Goal: Check status: Check status

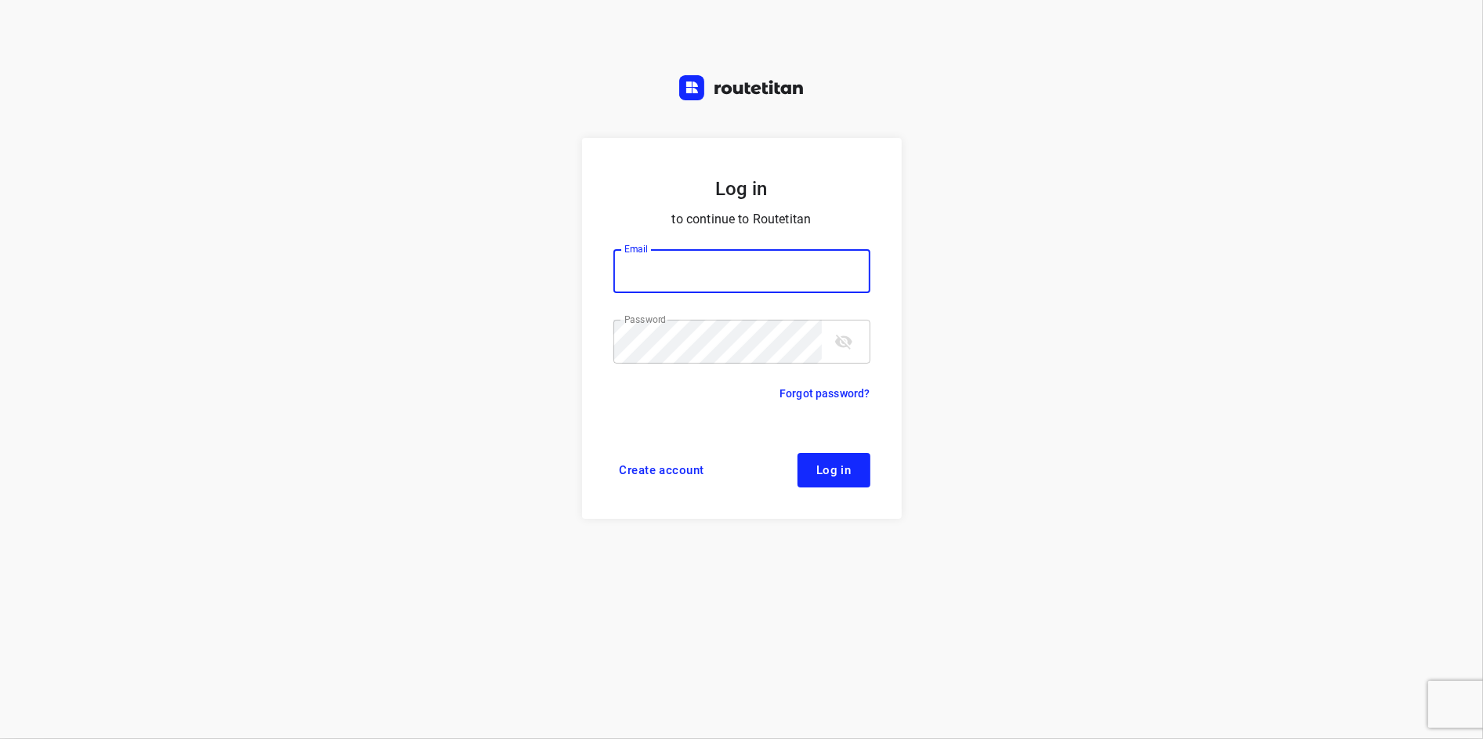
type input "remco@fruitopjewerk.nl"
click at [837, 344] on icon "toggle password visibility" at bounding box center [843, 342] width 17 height 15
click at [838, 474] on span "Log in" at bounding box center [833, 470] width 35 height 13
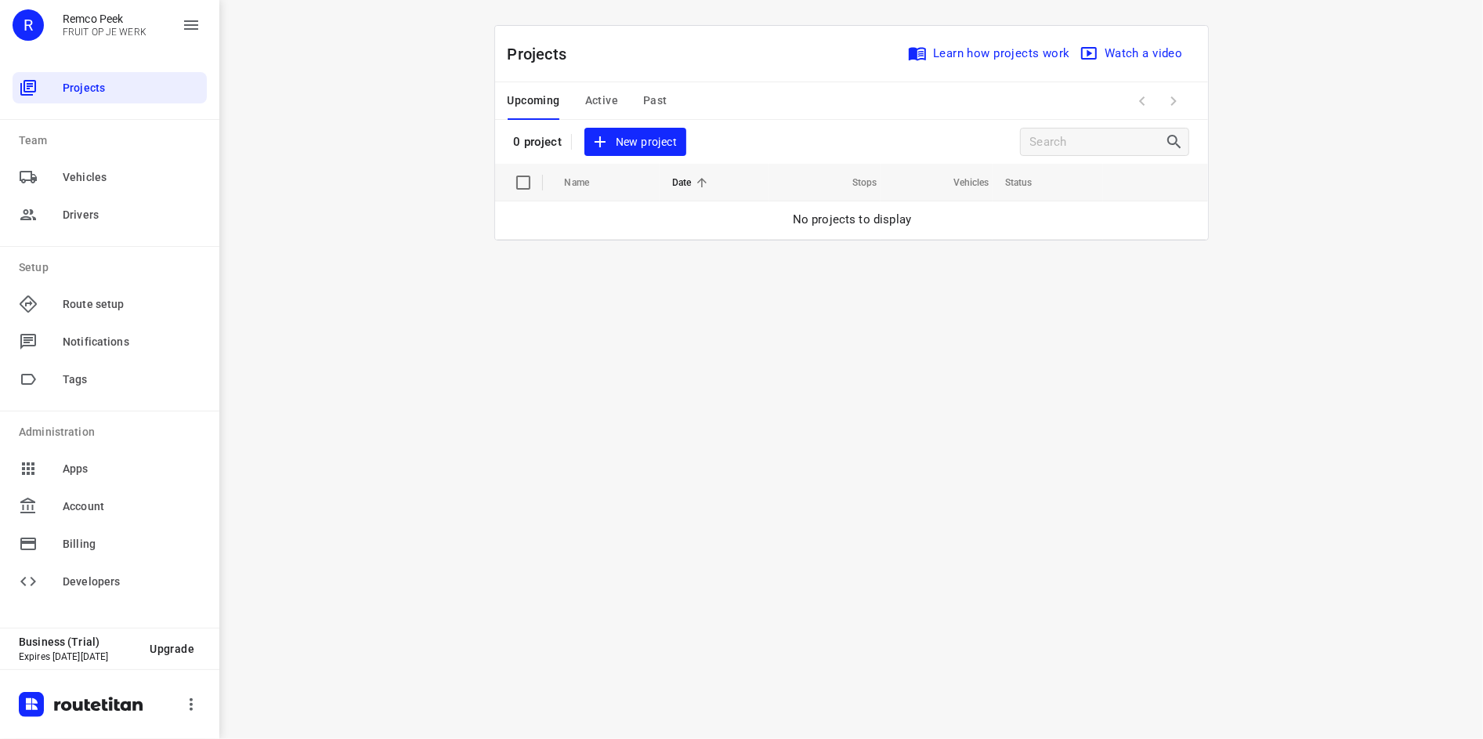
click at [653, 101] on span "Past" at bounding box center [655, 101] width 24 height 20
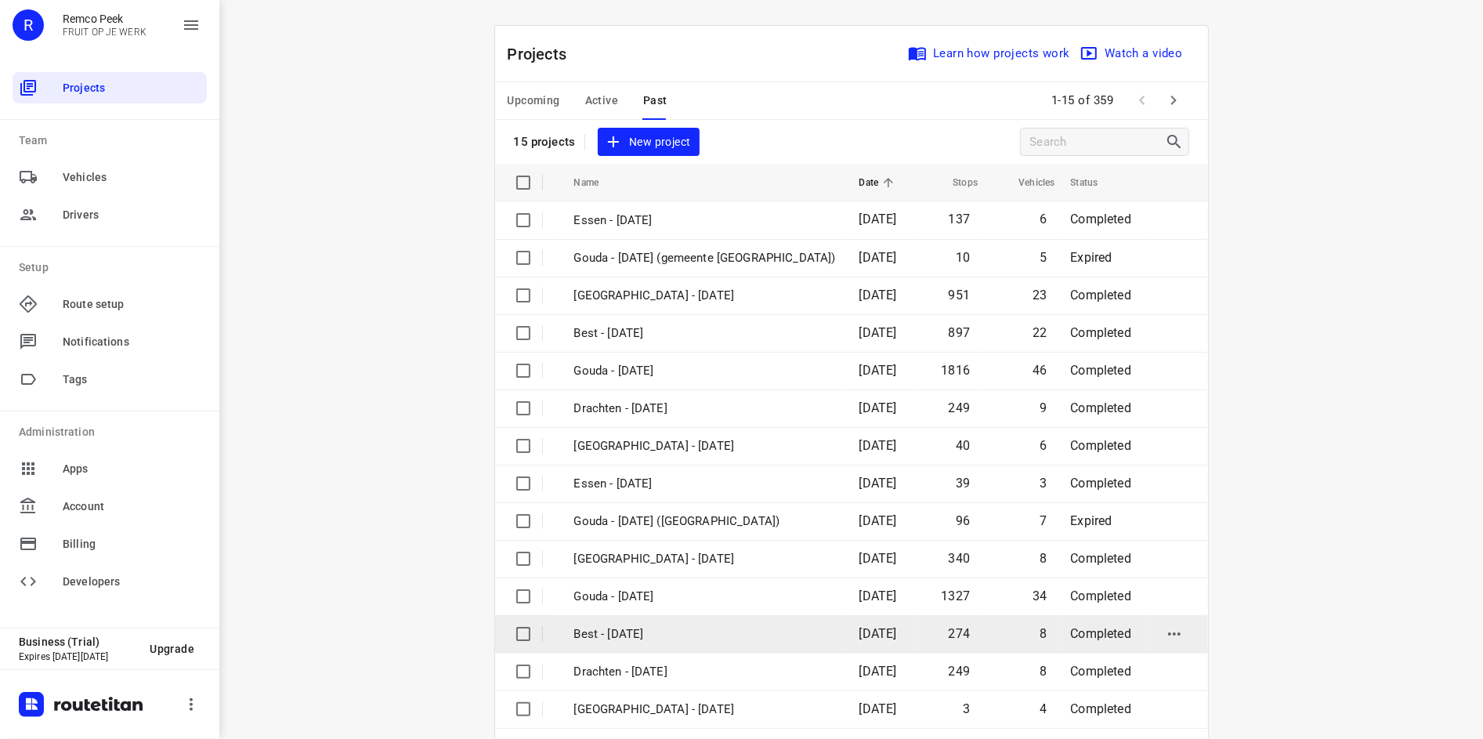
click at [709, 628] on p "Best - [DATE]" at bounding box center [705, 634] width 262 height 18
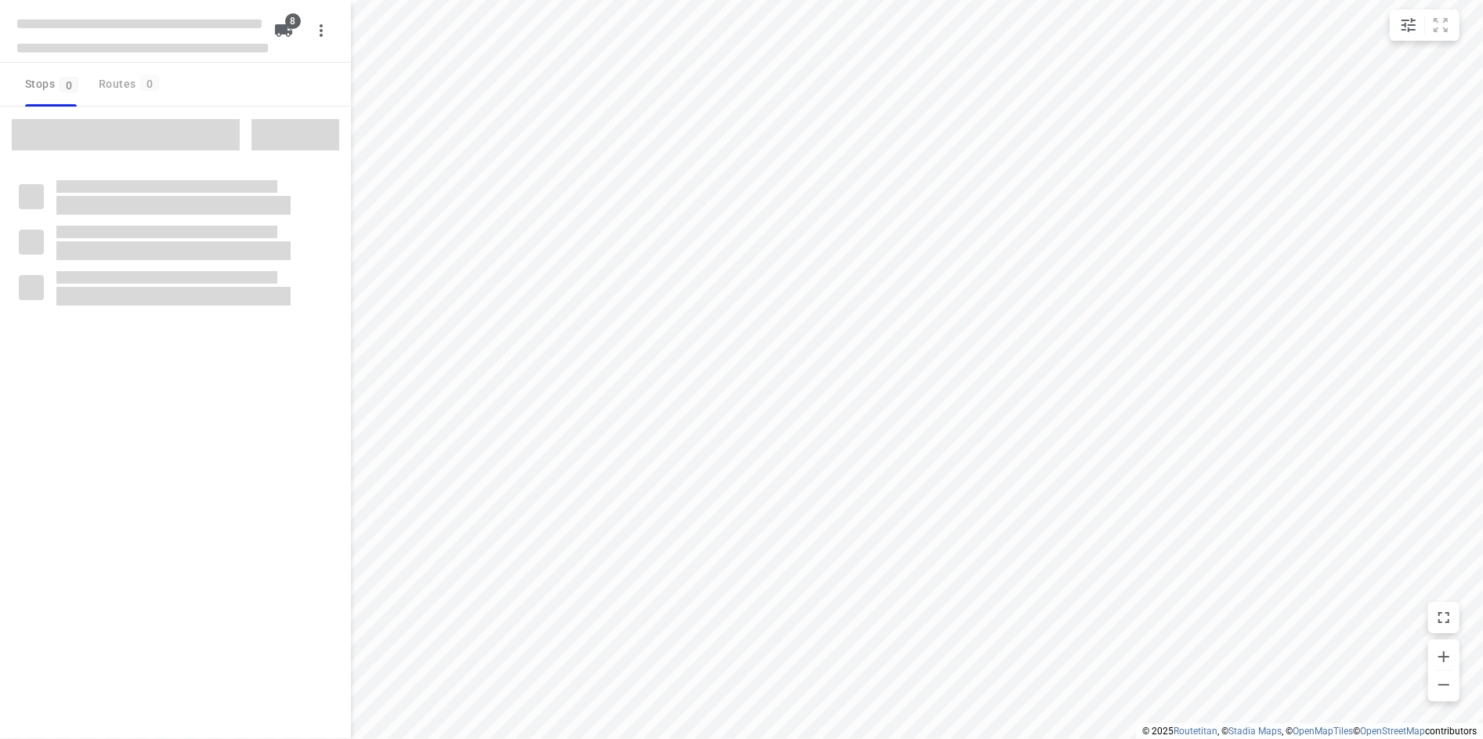
type input "distance"
checkbox input "true"
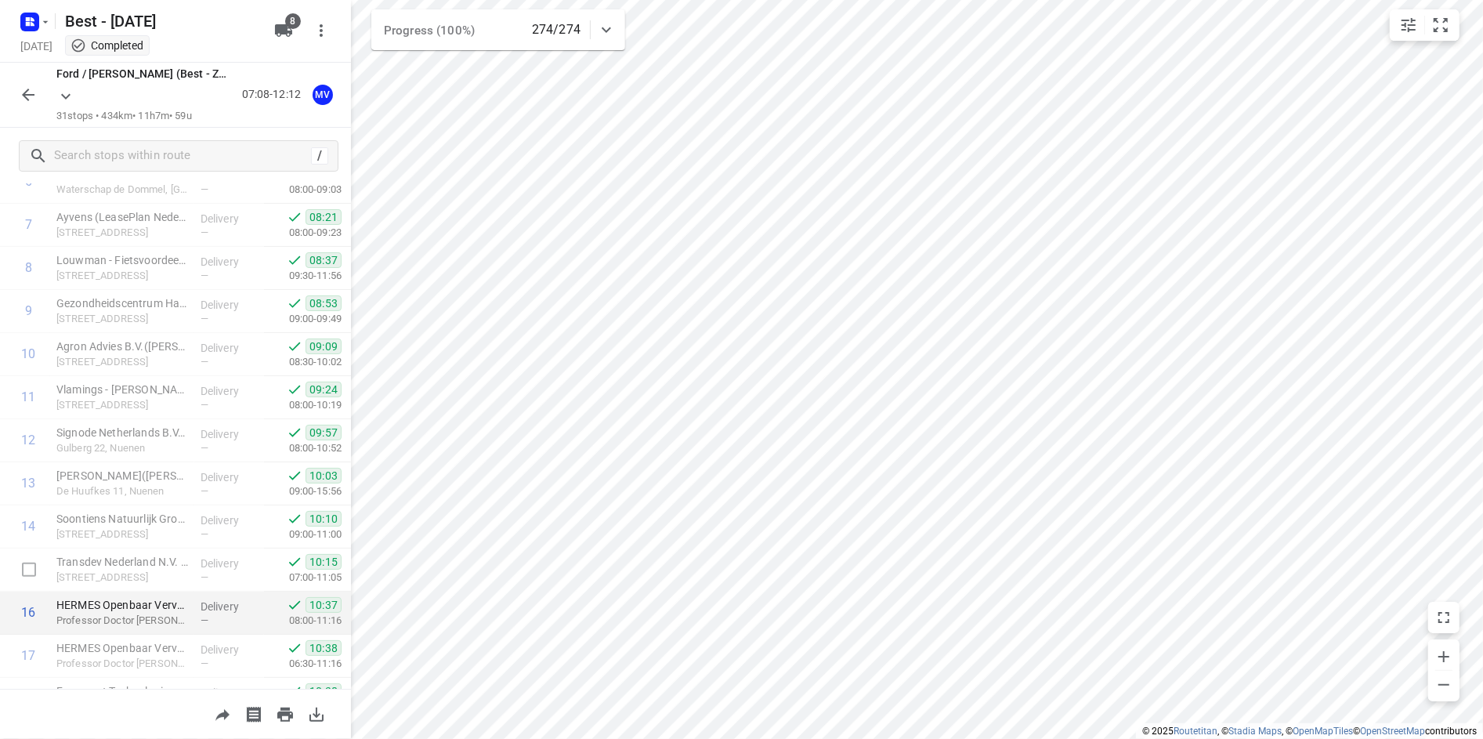
scroll to position [391, 0]
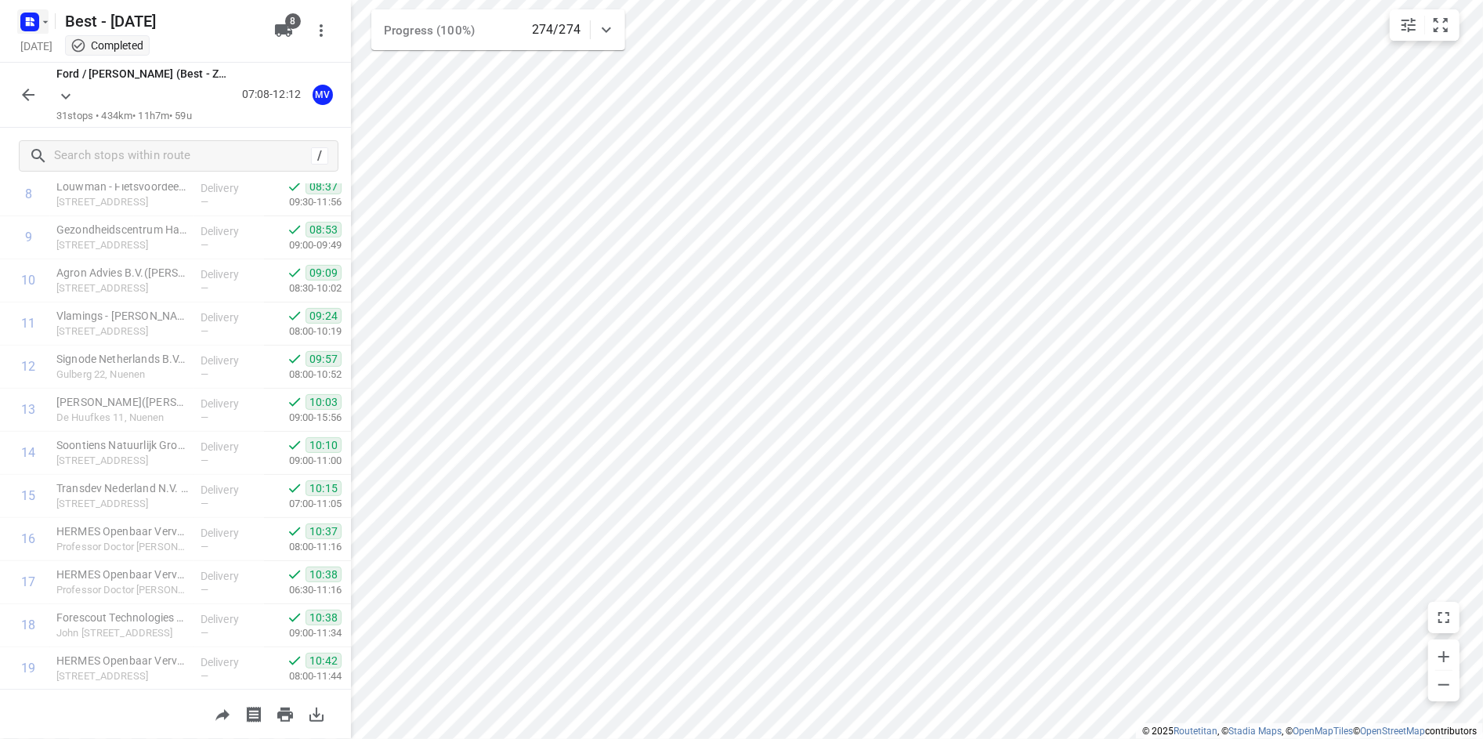
click at [46, 22] on icon "button" at bounding box center [45, 22] width 13 height 13
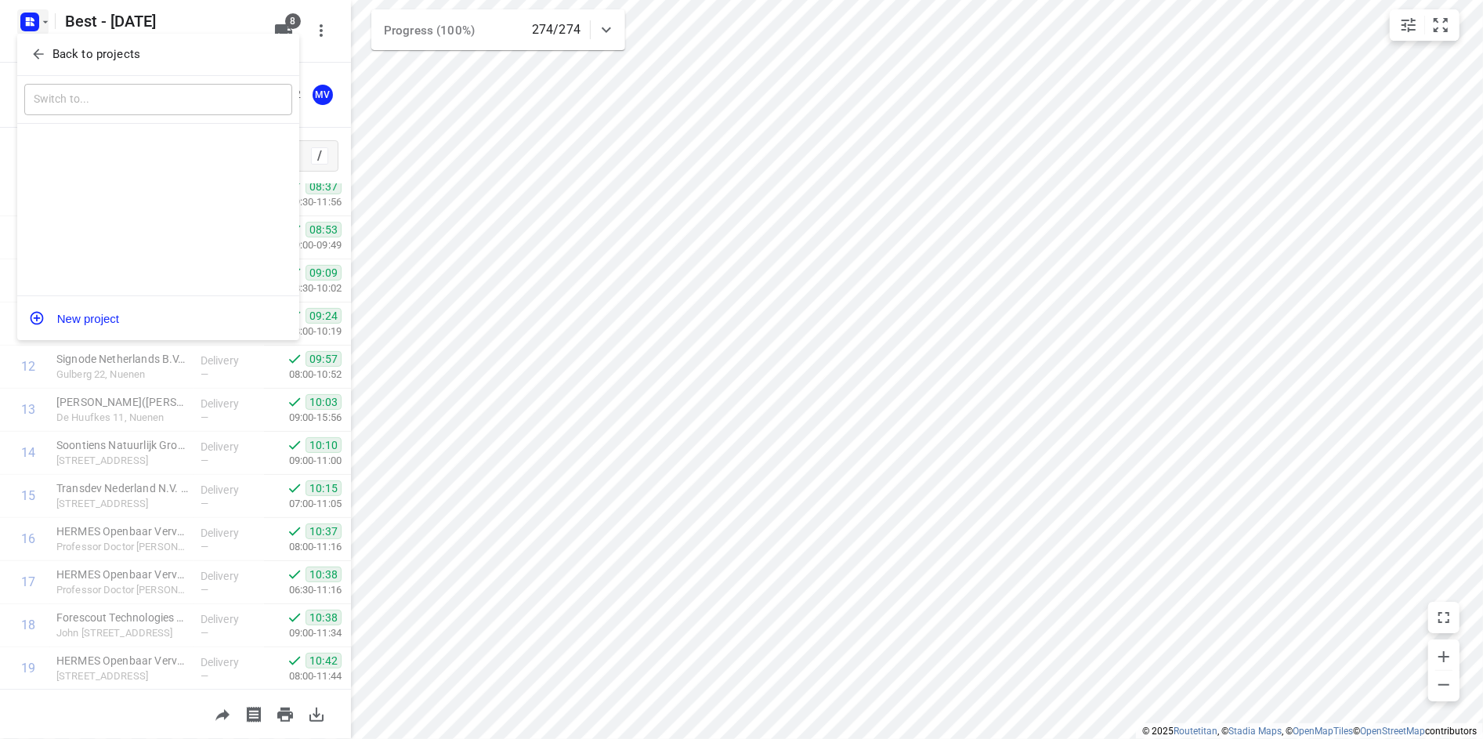
click at [44, 55] on icon "button" at bounding box center [39, 54] width 16 height 16
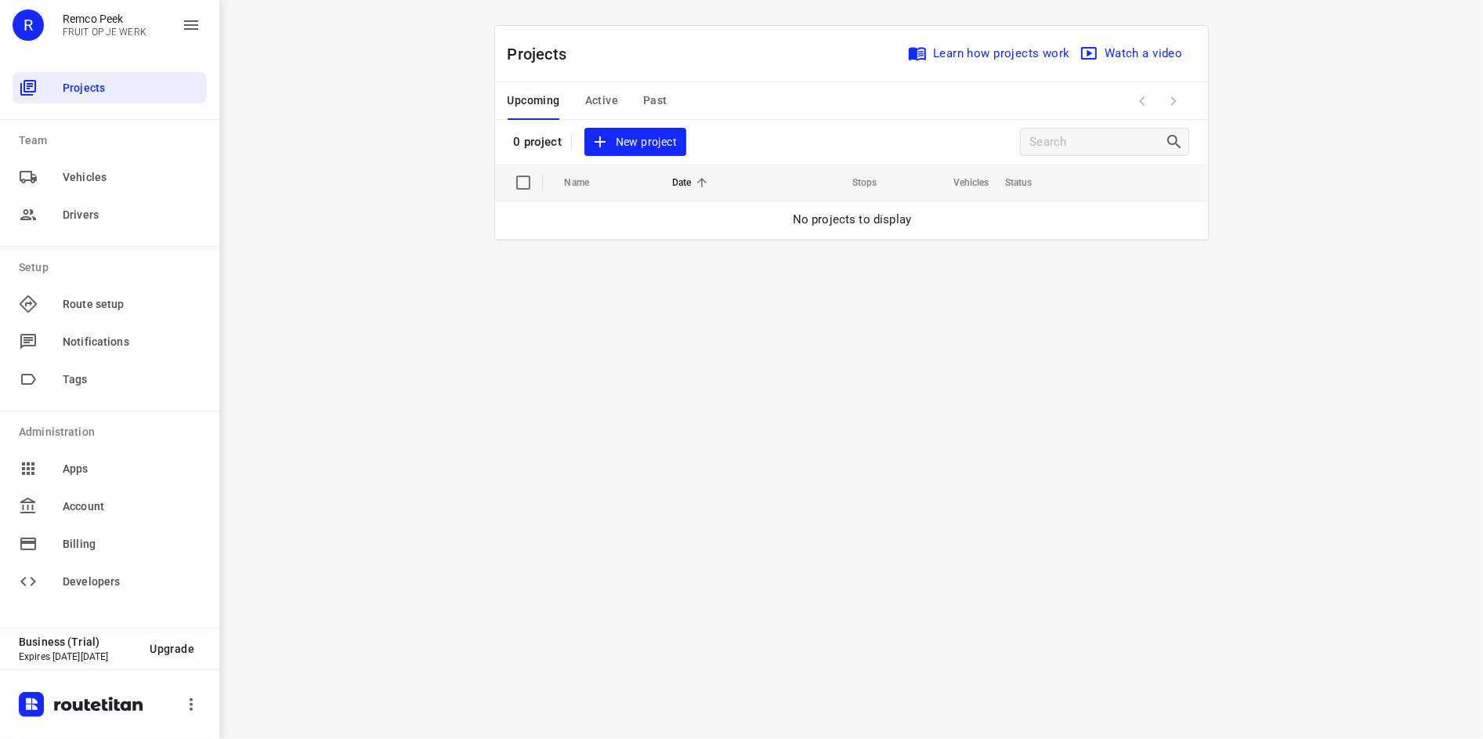
click at [653, 92] on span "Past" at bounding box center [655, 101] width 24 height 20
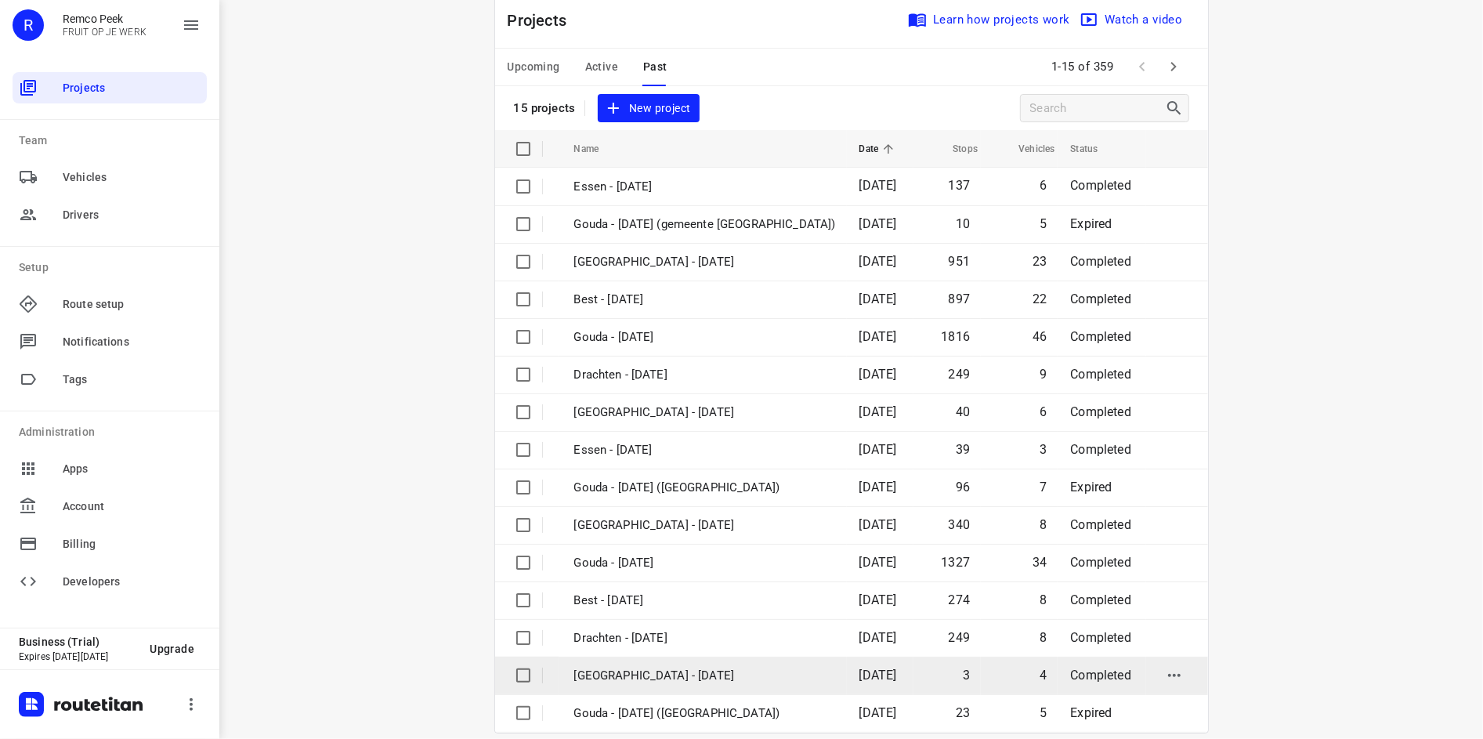
scroll to position [52, 0]
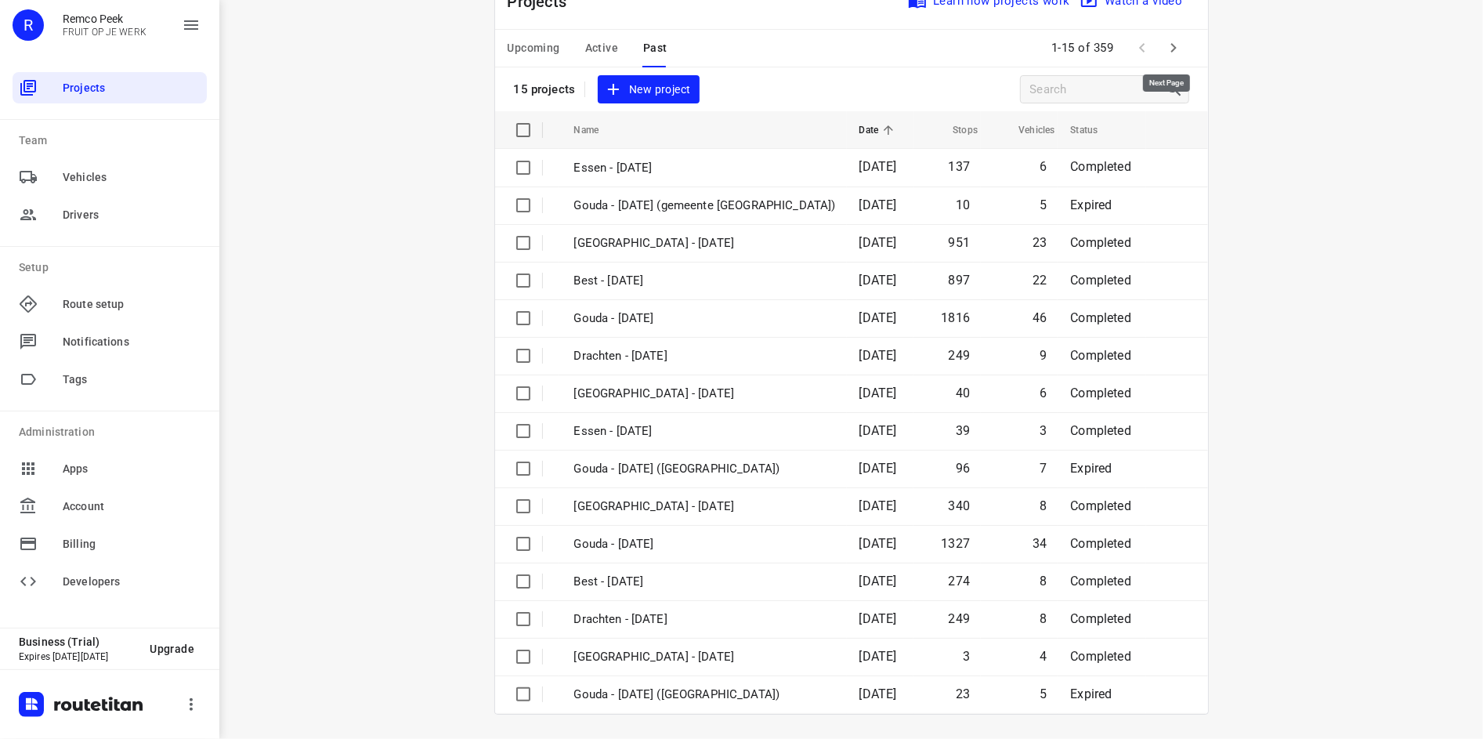
click at [1170, 52] on icon "button" at bounding box center [1173, 47] width 19 height 19
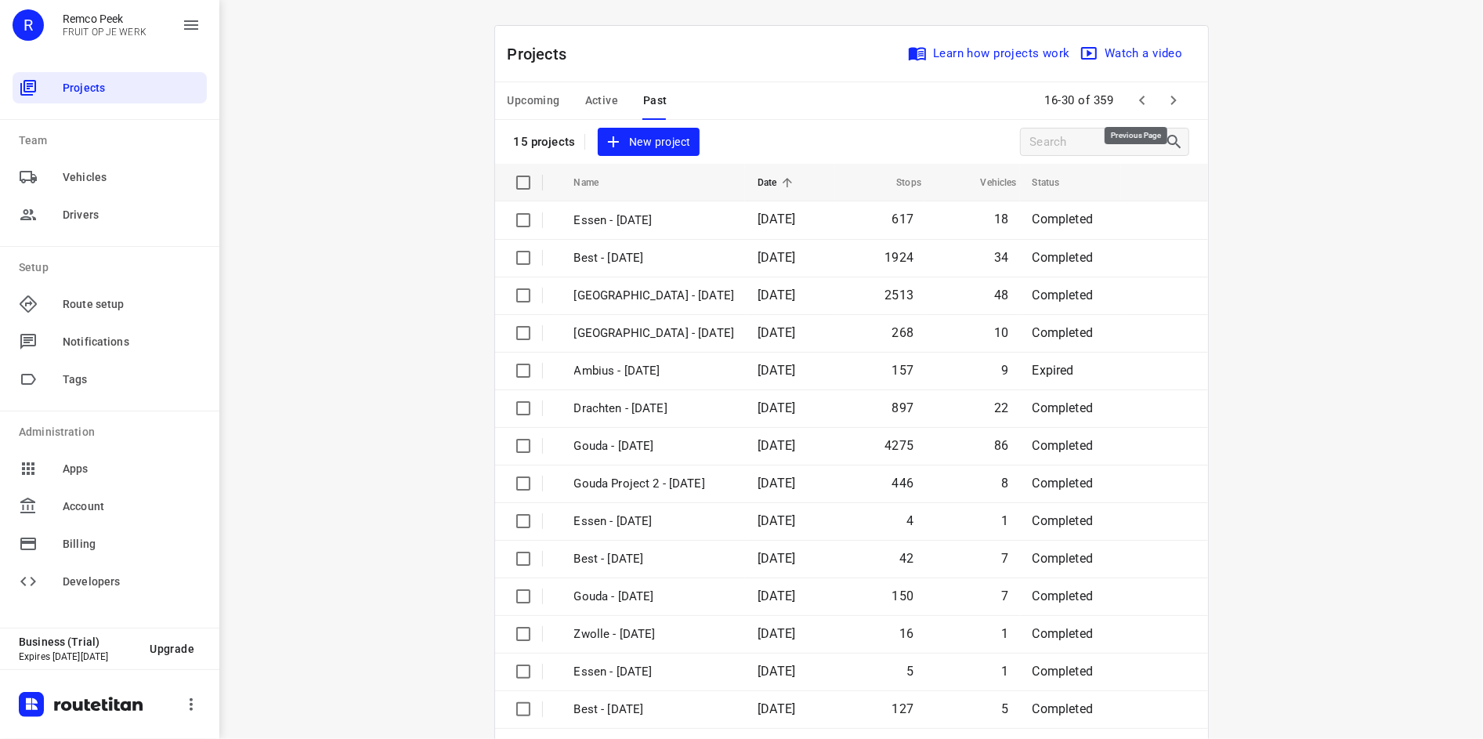
click at [1133, 100] on icon "button" at bounding box center [1142, 100] width 19 height 19
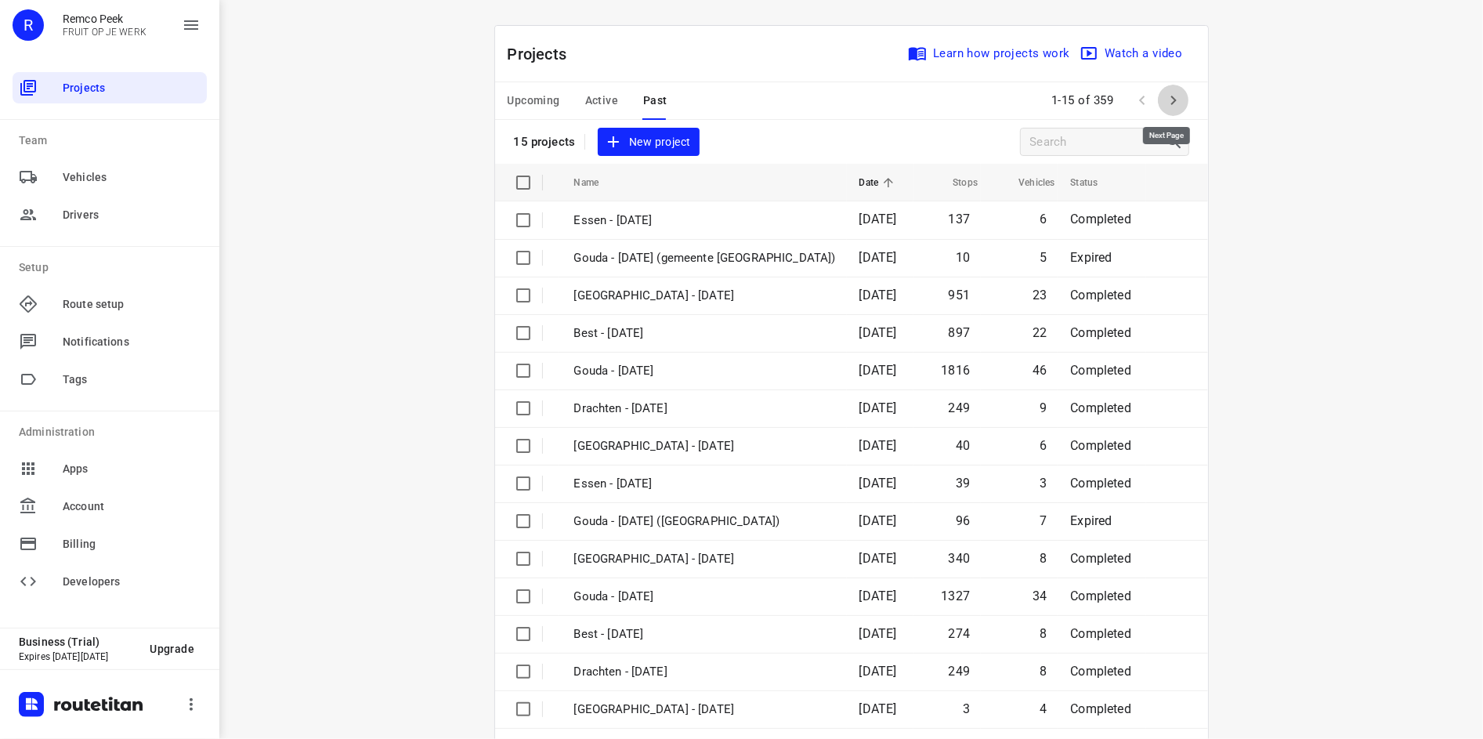
click at [1170, 101] on icon "button" at bounding box center [1172, 100] width 5 height 9
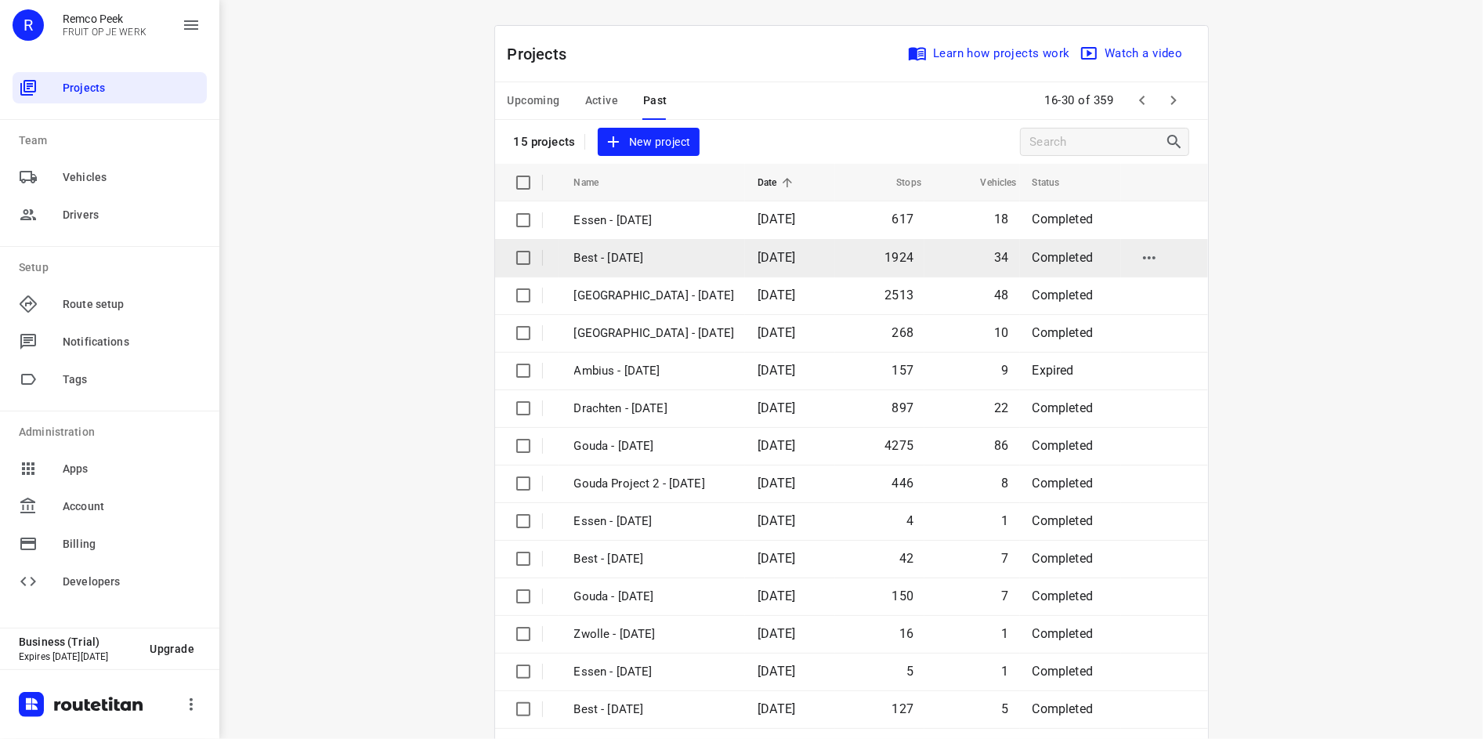
click at [666, 263] on p "Best - [DATE]" at bounding box center [654, 258] width 161 height 18
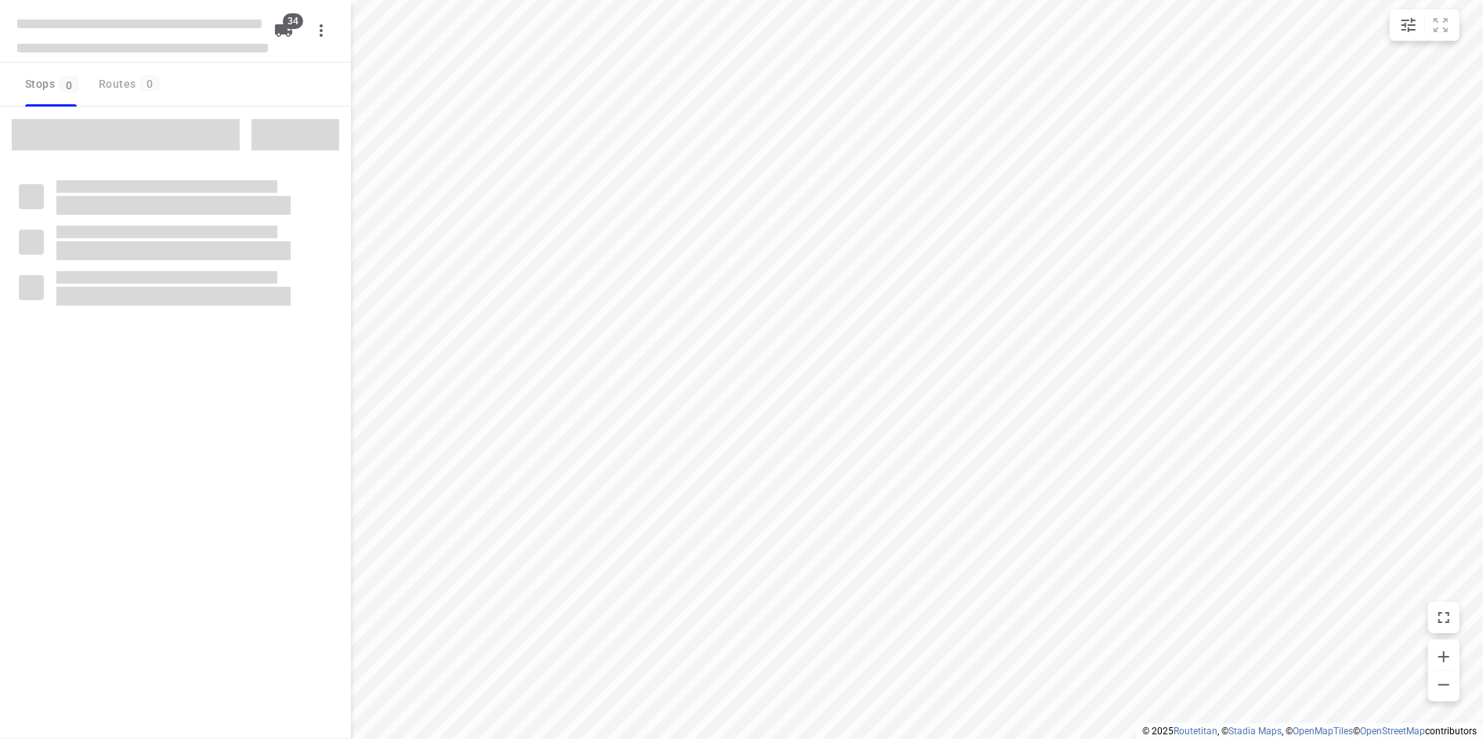
type input "distance"
checkbox input "true"
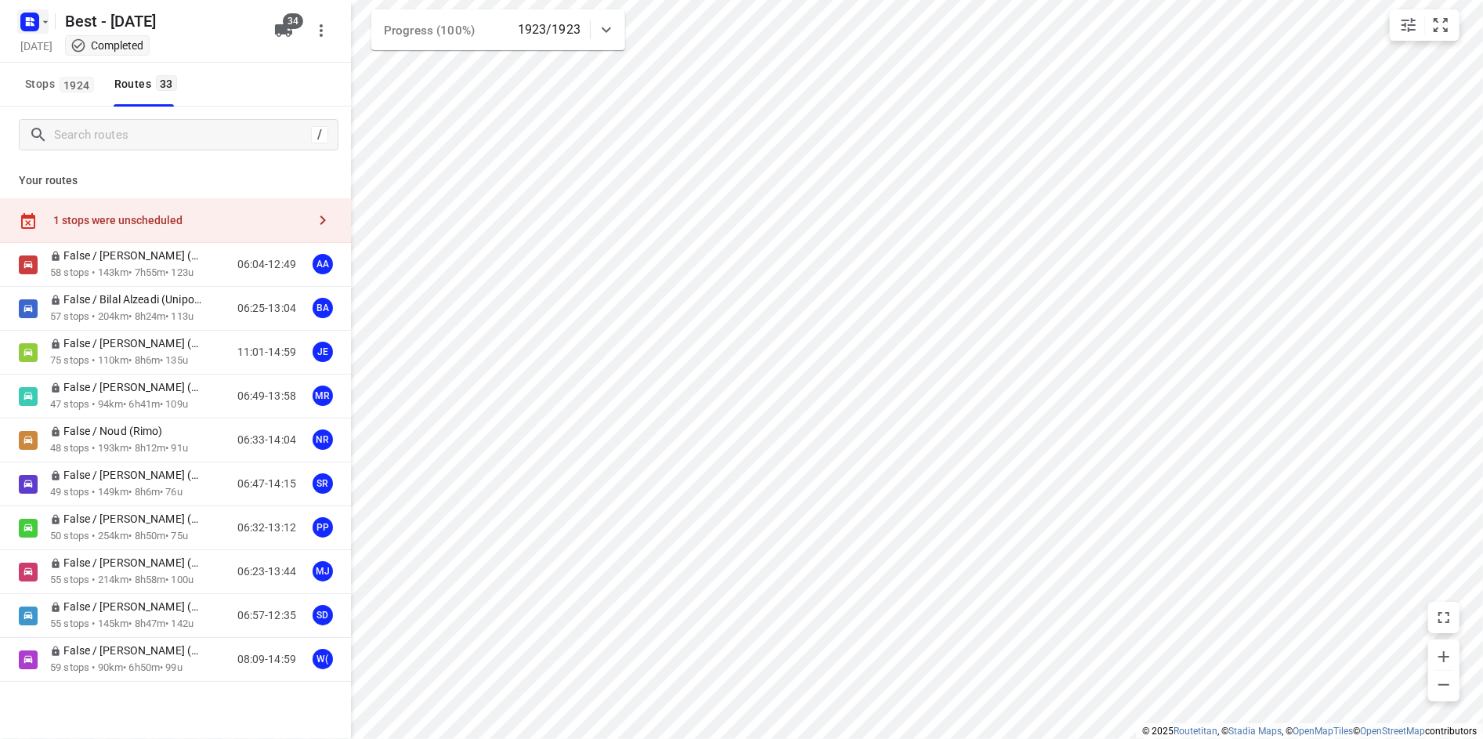
click at [48, 25] on icon "button" at bounding box center [45, 22] width 13 height 13
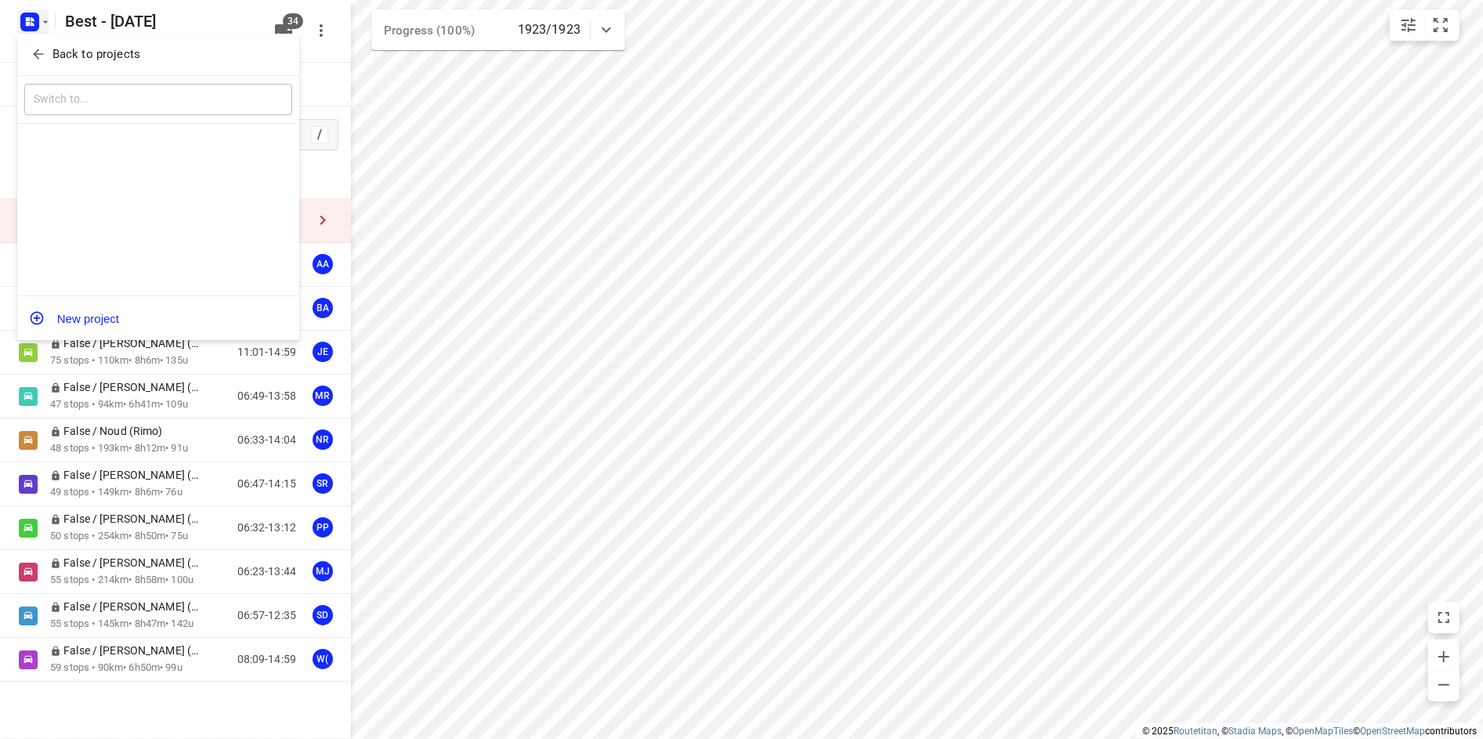
click at [84, 54] on p "Back to projects" at bounding box center [96, 54] width 88 height 18
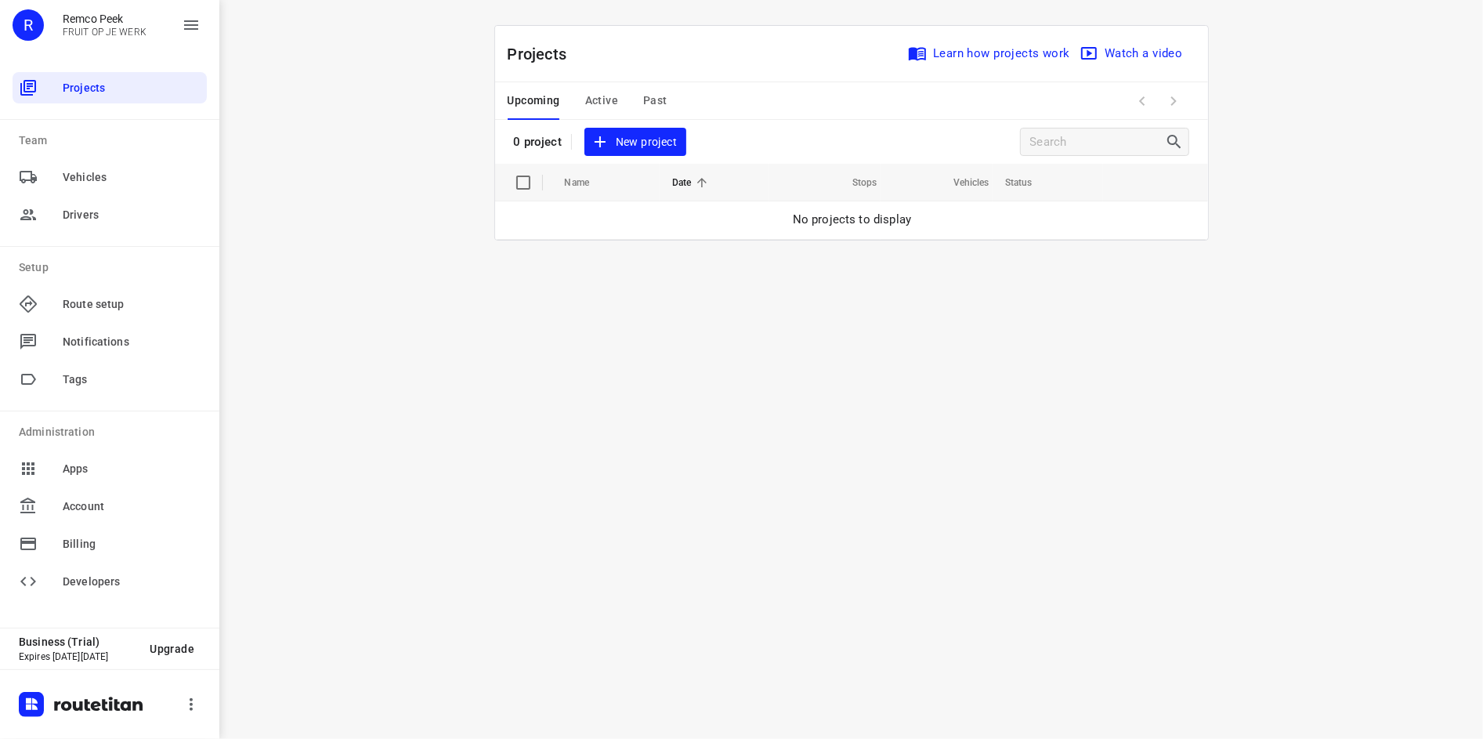
click at [657, 98] on span "Past" at bounding box center [655, 101] width 24 height 20
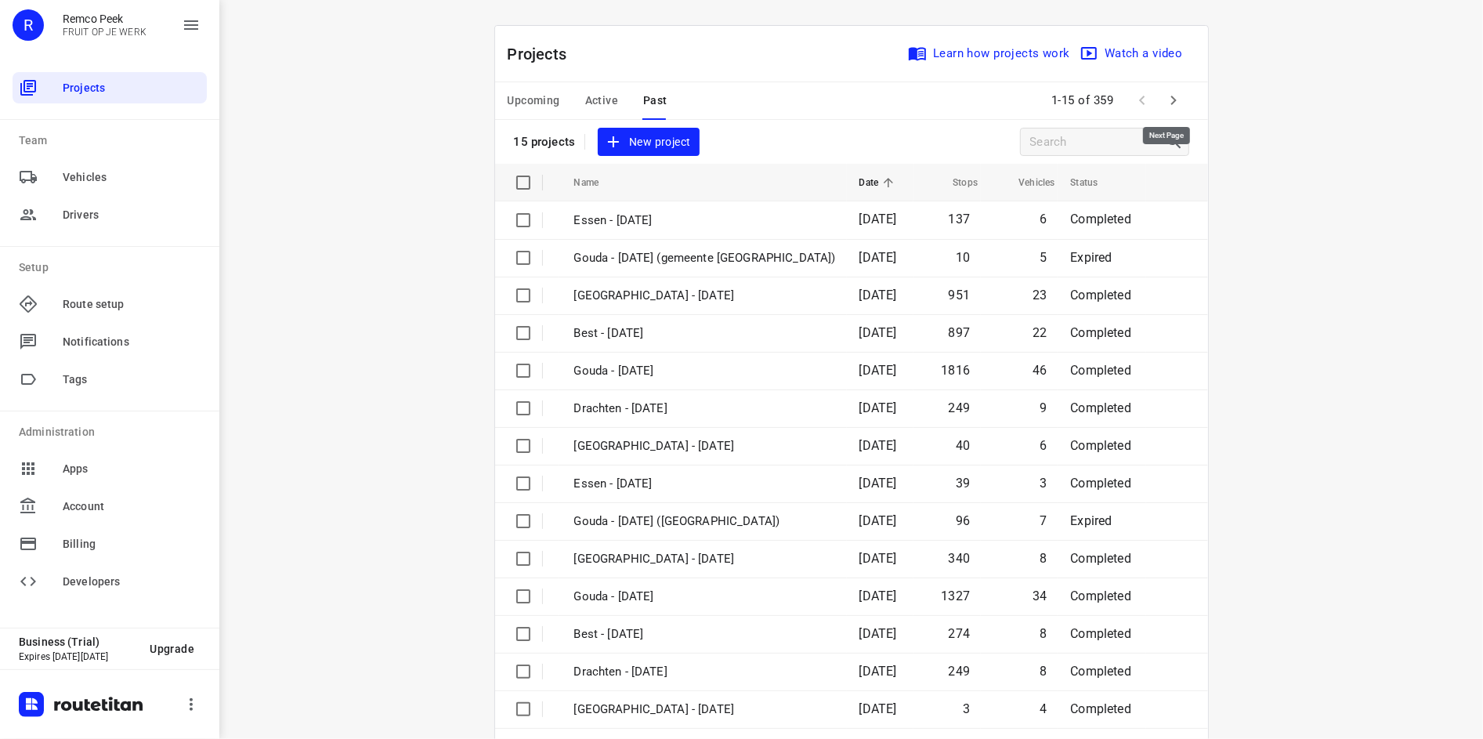
click at [1170, 103] on icon "button" at bounding box center [1173, 100] width 19 height 19
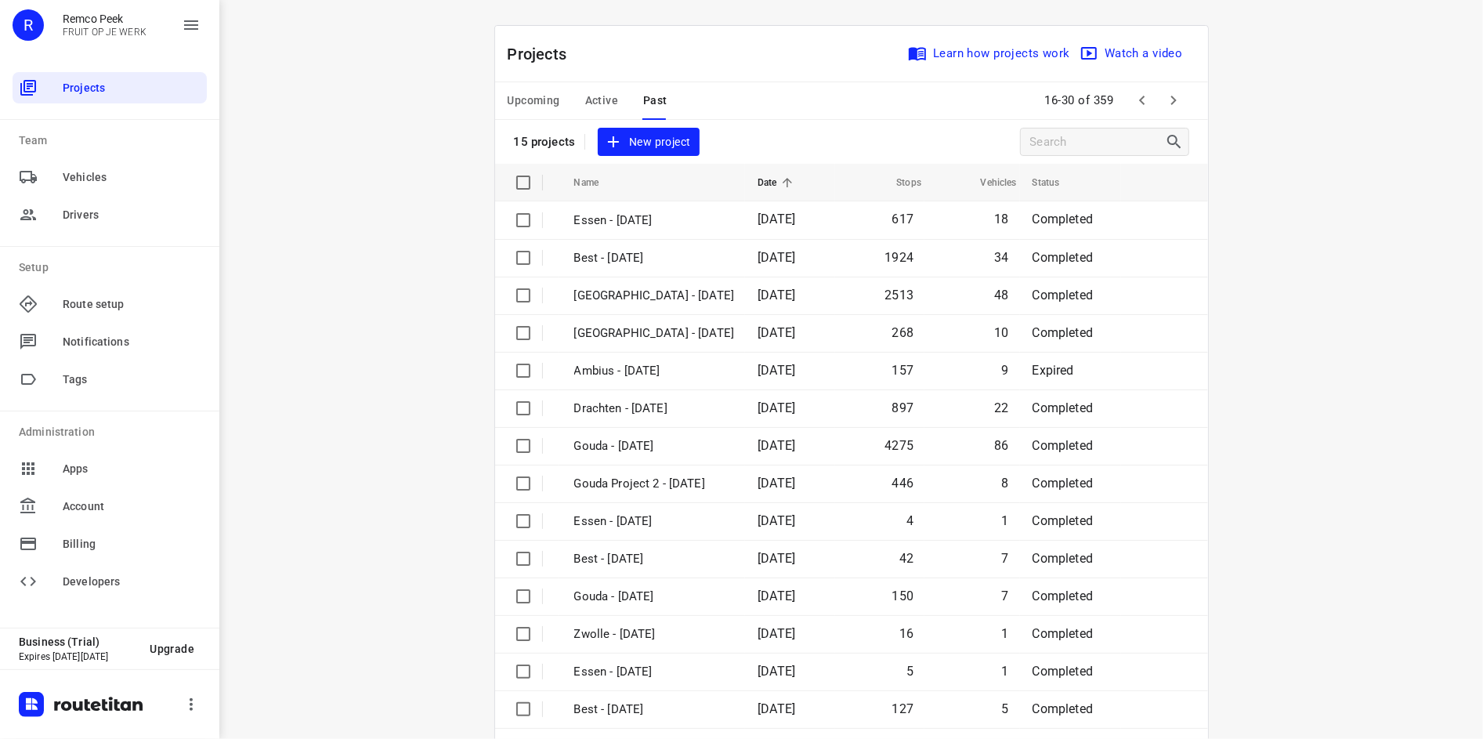
click at [1262, 132] on div "i © 2025 Routetitan , © Stadia Maps , © OpenMapTiles © OpenStreetMap contributo…" at bounding box center [851, 369] width 1264 height 739
click at [540, 103] on span "Upcoming" at bounding box center [534, 101] width 52 height 20
